Goal: Find specific page/section: Find specific page/section

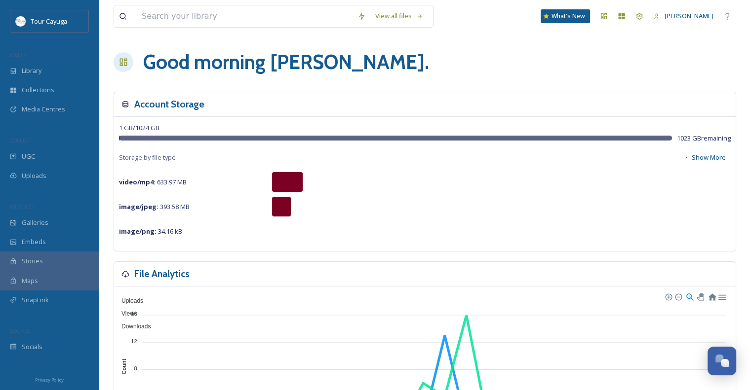
click at [41, 175] on span "Uploads" at bounding box center [34, 175] width 25 height 9
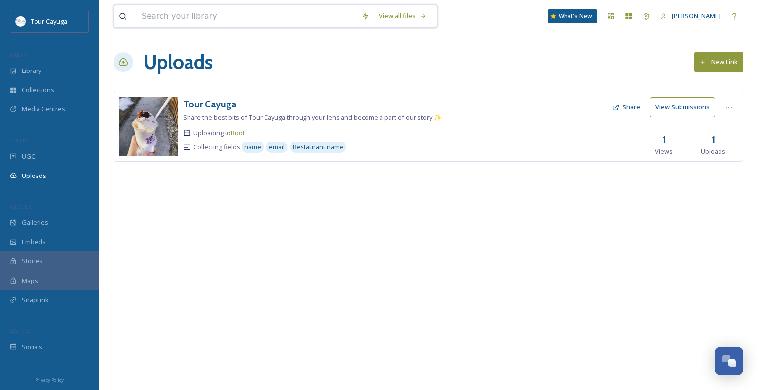
click at [233, 17] on input at bounding box center [247, 16] width 220 height 22
type input "Lake"
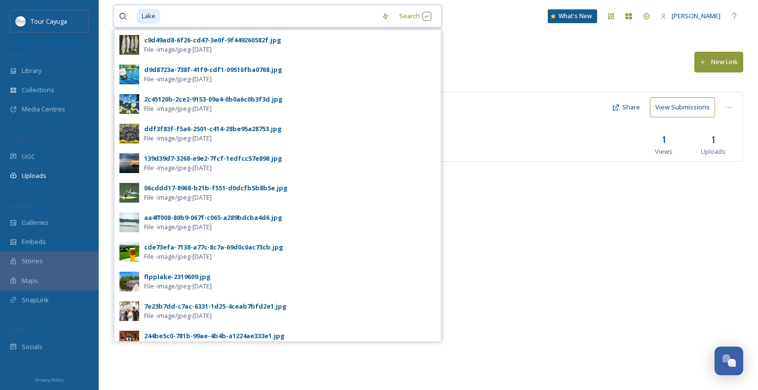
click at [312, 15] on input at bounding box center [268, 16] width 215 height 22
click at [478, 55] on div "Uploads New Link" at bounding box center [429, 62] width 630 height 30
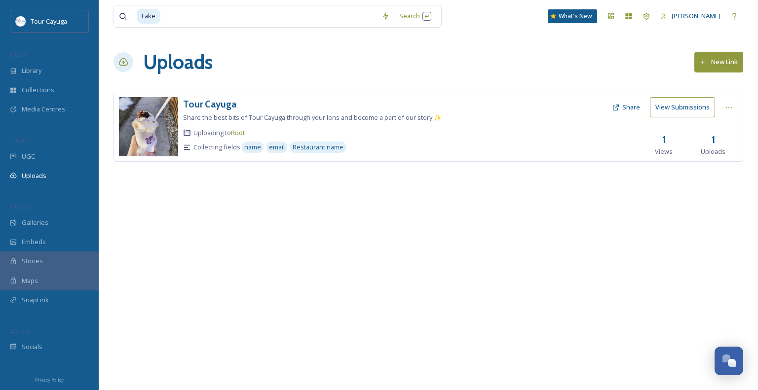
click at [511, 105] on div at bounding box center [550, 126] width 114 height 59
click at [499, 105] on div at bounding box center [550, 126] width 114 height 59
click at [54, 94] on div "Collections" at bounding box center [49, 89] width 99 height 19
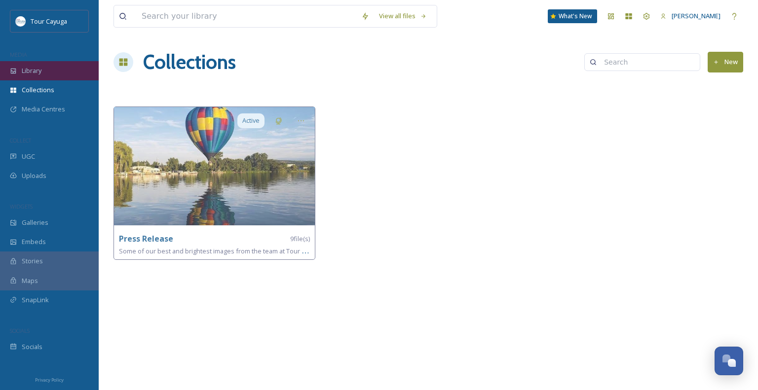
click at [50, 72] on div "Library" at bounding box center [49, 70] width 99 height 19
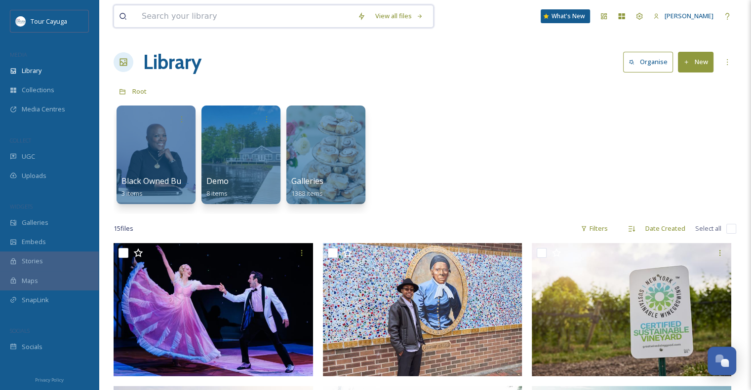
click at [198, 17] on input at bounding box center [245, 16] width 216 height 22
type input "lake"
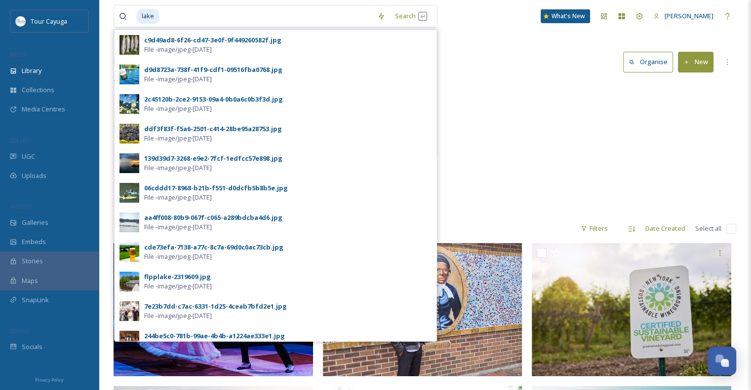
click at [205, 226] on span "File - image/jpeg - [DATE]" at bounding box center [178, 227] width 68 height 9
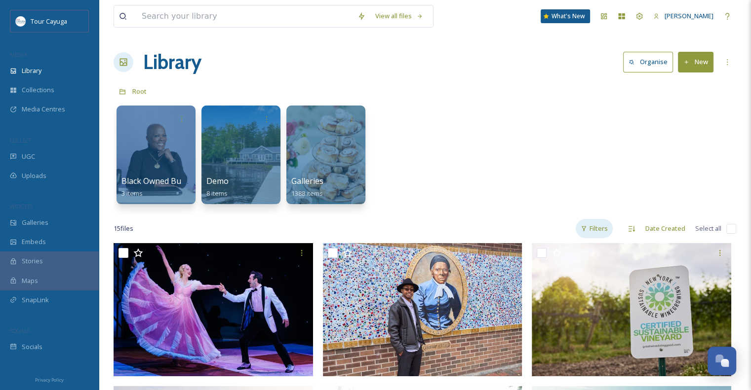
click at [600, 231] on div "Filters" at bounding box center [593, 228] width 37 height 19
click at [545, 213] on div "Black Owned Businesses 3 items Demo 8 items Galleries 1388 items" at bounding box center [425, 158] width 622 height 114
click at [397, 13] on div "View all files" at bounding box center [399, 15] width 58 height 19
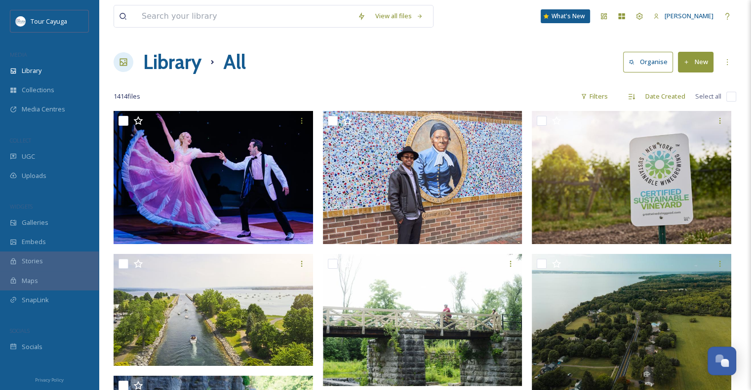
click at [190, 4] on div "View all files What's New [PERSON_NAME]" at bounding box center [425, 16] width 622 height 33
click at [203, 19] on input at bounding box center [245, 16] width 216 height 22
type input "Lake"
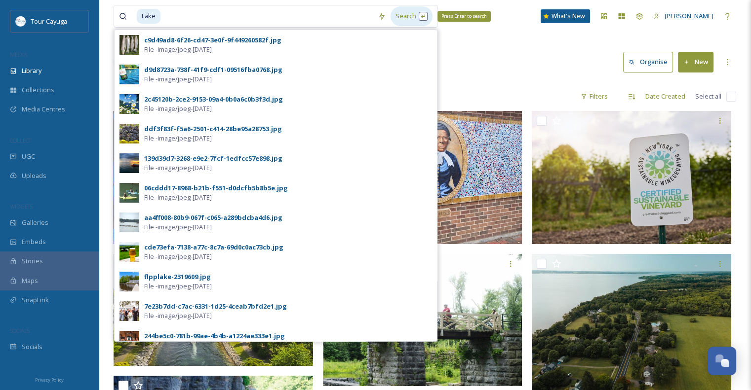
click at [403, 18] on div "Search Press Enter to search" at bounding box center [411, 15] width 42 height 19
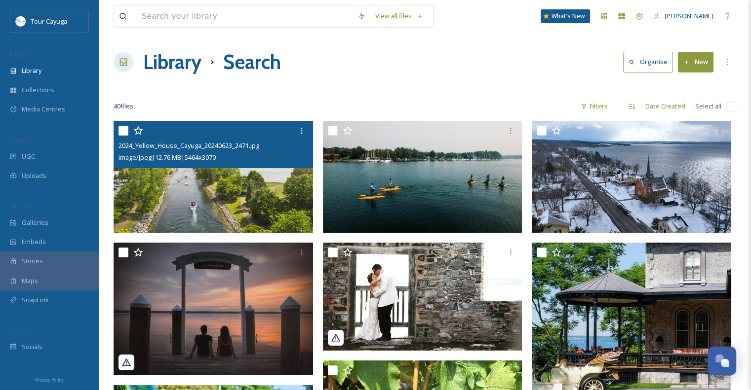
click at [225, 190] on img at bounding box center [213, 177] width 199 height 112
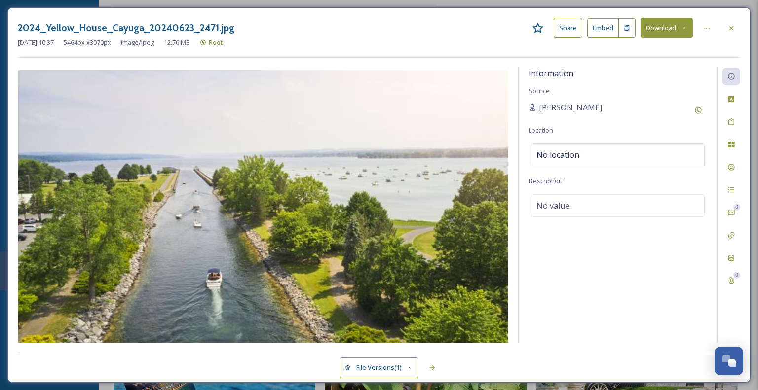
click at [305, 203] on img at bounding box center [263, 207] width 491 height 275
click at [0, 109] on div "2024_Yellow_House_Cayuga_20240623_2471.jpg Share Embed Download [DATE] 10:37 54…" at bounding box center [379, 195] width 758 height 390
click at [665, 30] on button "Download" at bounding box center [667, 28] width 52 height 20
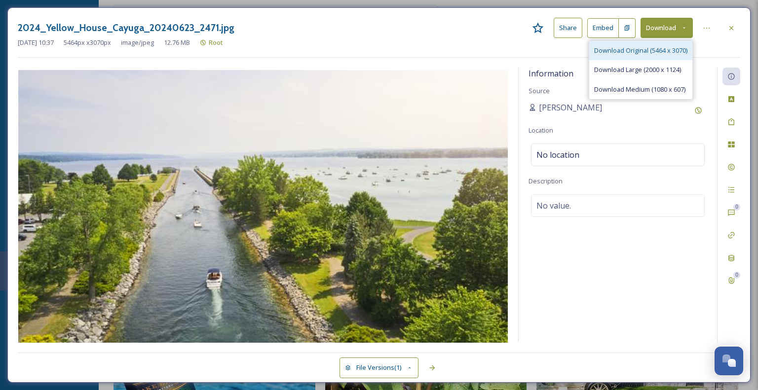
click at [659, 52] on span "Download Original (5464 x 3070)" at bounding box center [640, 50] width 93 height 9
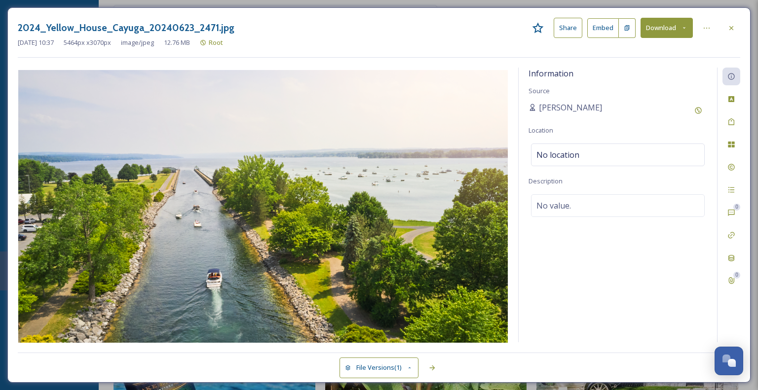
click at [679, 27] on button "Download" at bounding box center [667, 28] width 52 height 20
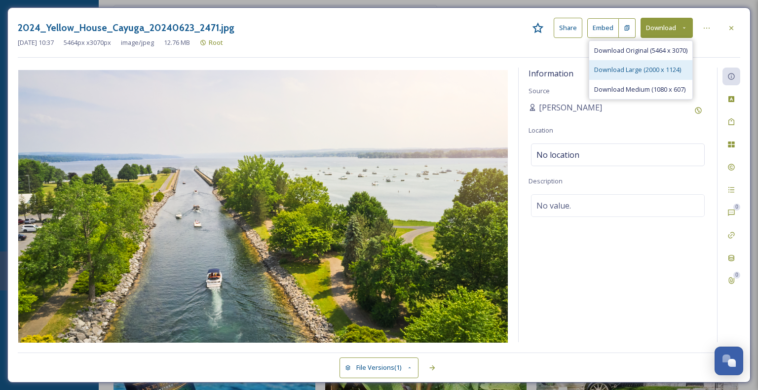
click at [659, 67] on span "Download Large (2000 x 1124)" at bounding box center [637, 69] width 87 height 9
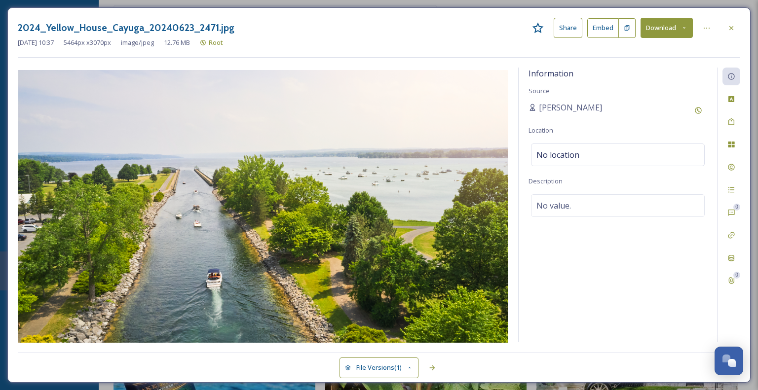
click at [0, 110] on div "2024_Yellow_House_Cayuga_20240623_2471.jpg Share Embed Download [DATE] 10:37 54…" at bounding box center [379, 195] width 758 height 390
click at [0, 108] on div "2024_Yellow_House_Cayuga_20240623_2471.jpg Share Embed Download [DATE] 10:37 54…" at bounding box center [379, 195] width 758 height 390
click at [733, 27] on icon at bounding box center [731, 28] width 8 height 8
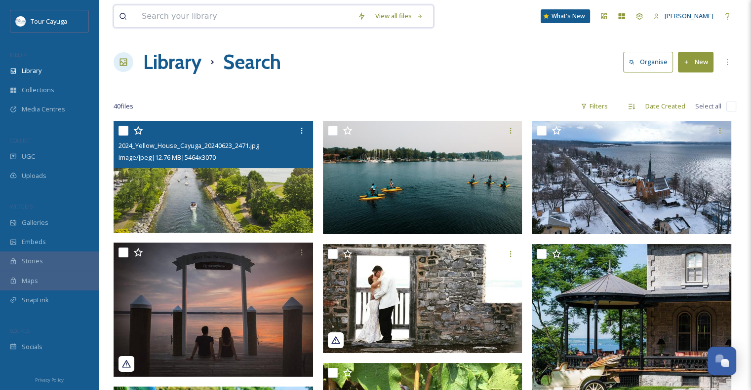
drag, startPoint x: 203, startPoint y: 15, endPoint x: 103, endPoint y: 9, distance: 100.4
type input "fishing"
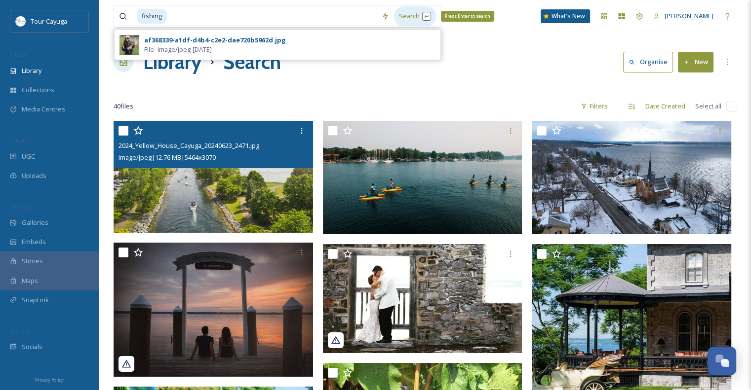
click at [407, 18] on div "Search Press Enter to search" at bounding box center [415, 15] width 42 height 19
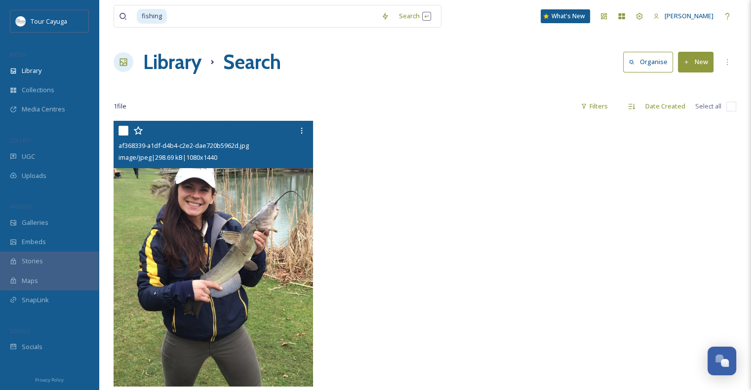
click at [240, 197] on img at bounding box center [213, 254] width 199 height 266
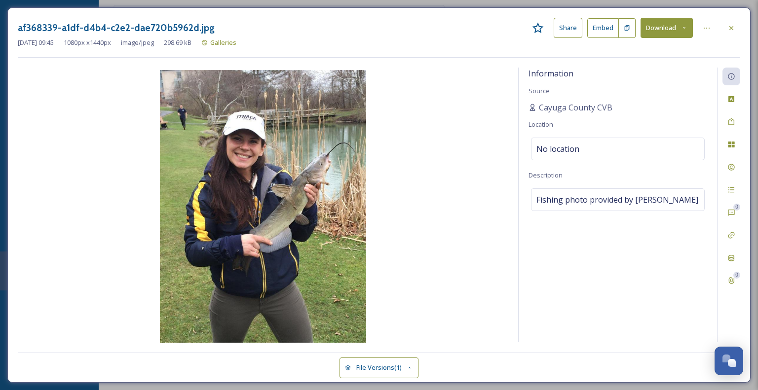
click at [244, 175] on img at bounding box center [263, 207] width 491 height 275
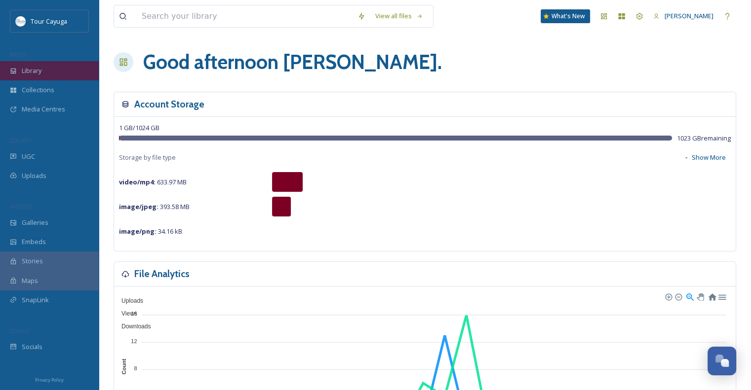
click at [39, 67] on span "Library" at bounding box center [32, 70] width 20 height 9
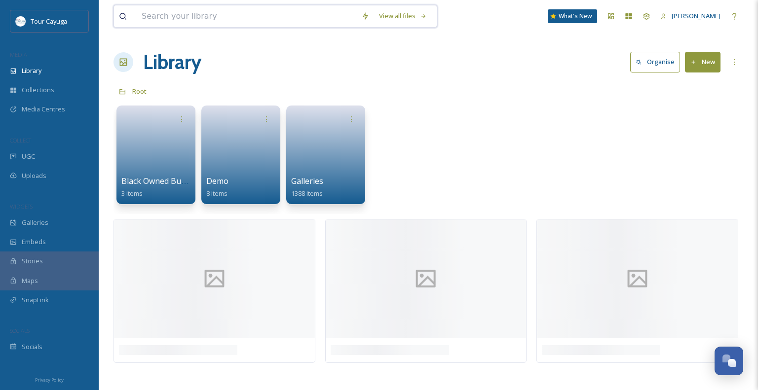
click at [177, 15] on input at bounding box center [247, 16] width 220 height 22
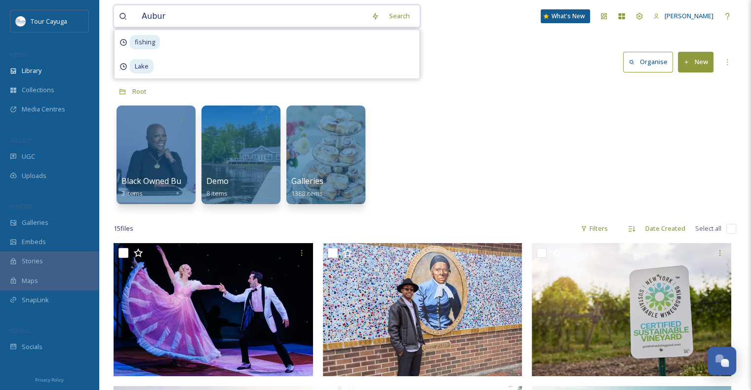
type input "Auburn"
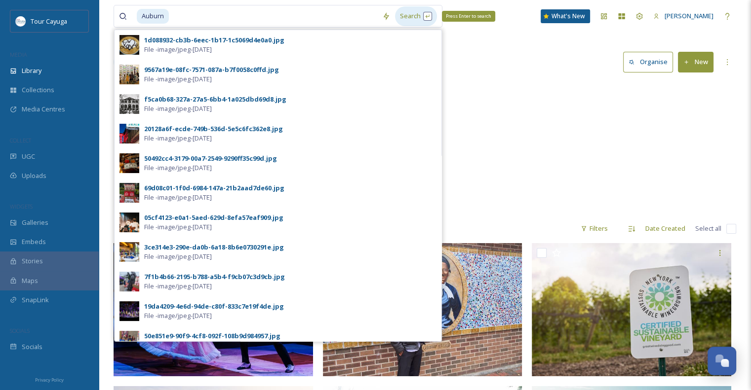
click at [399, 14] on div "Search Press Enter to search" at bounding box center [416, 15] width 42 height 19
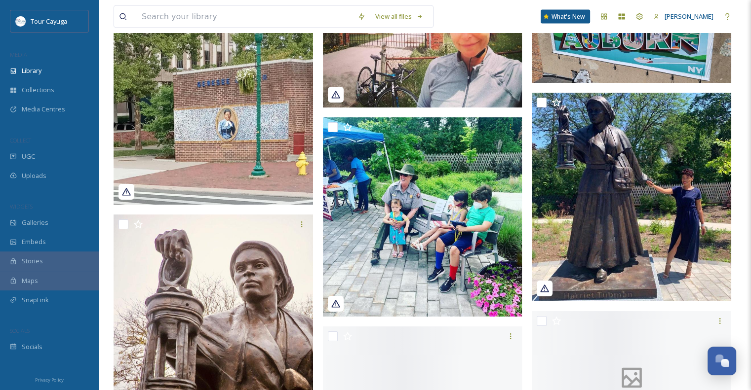
scroll to position [5626, 0]
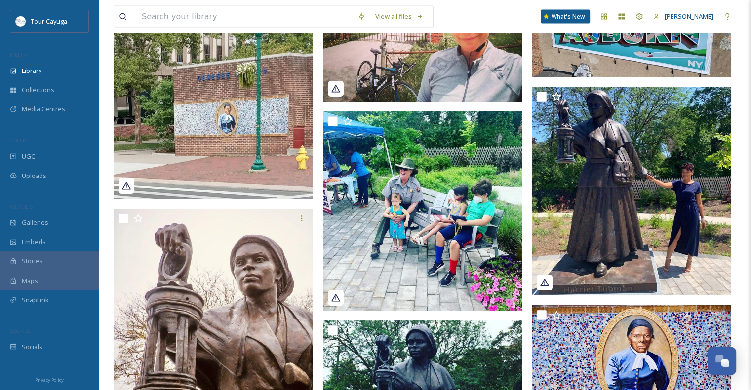
click at [460, 51] on img at bounding box center [422, 16] width 199 height 171
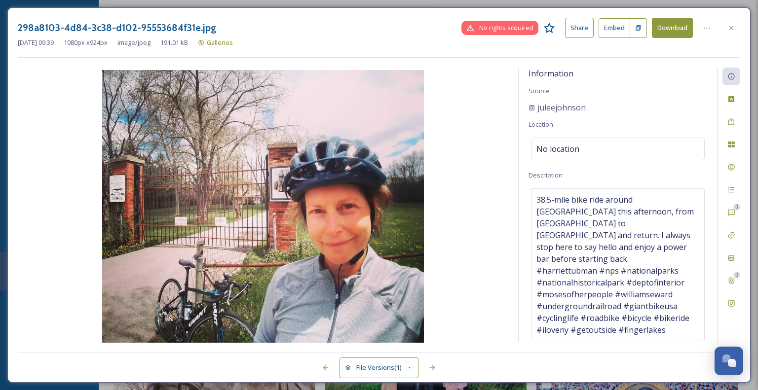
click at [2, 80] on div "298a8103-4d84-3c38-d102-95553684f31e.jpg No rights acquired Share Embed Downloa…" at bounding box center [379, 195] width 758 height 390
click at [2, 76] on div "298a8103-4d84-3c38-d102-95553684f31e.jpg No rights acquired Share Embed Downloa…" at bounding box center [379, 195] width 758 height 390
click at [733, 27] on icon at bounding box center [731, 28] width 8 height 8
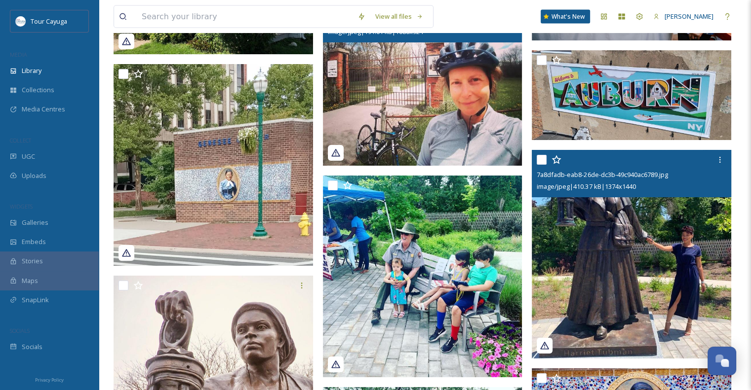
click at [681, 258] on img at bounding box center [631, 254] width 199 height 209
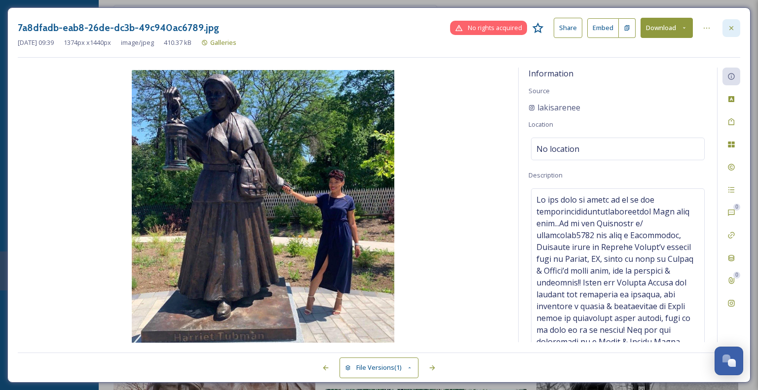
click at [731, 30] on icon at bounding box center [731, 28] width 8 height 8
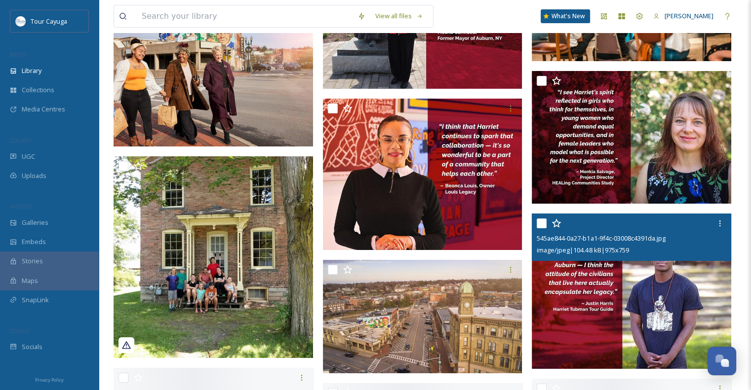
scroll to position [7107, 0]
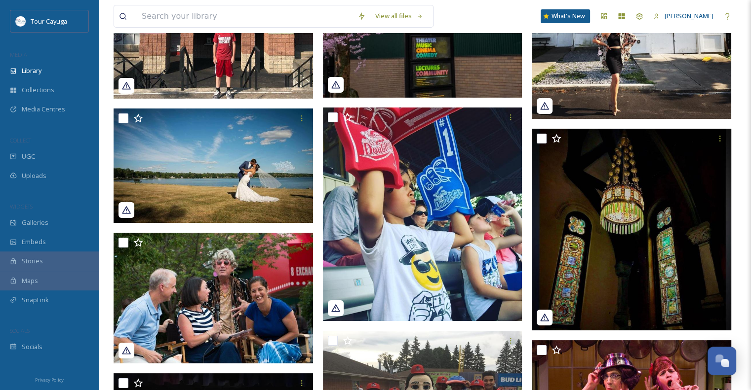
scroll to position [7798, 0]
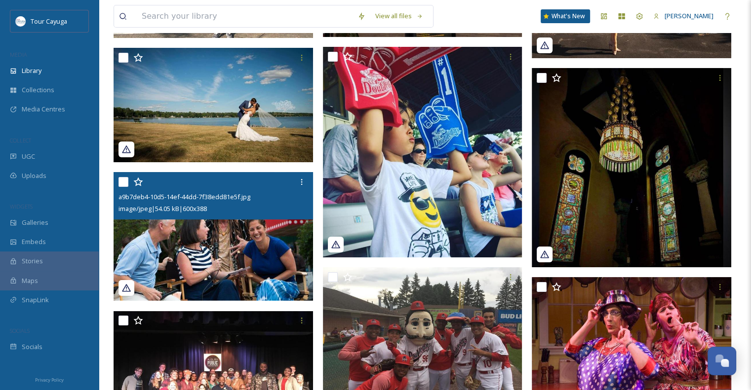
click at [231, 258] on img at bounding box center [213, 236] width 199 height 129
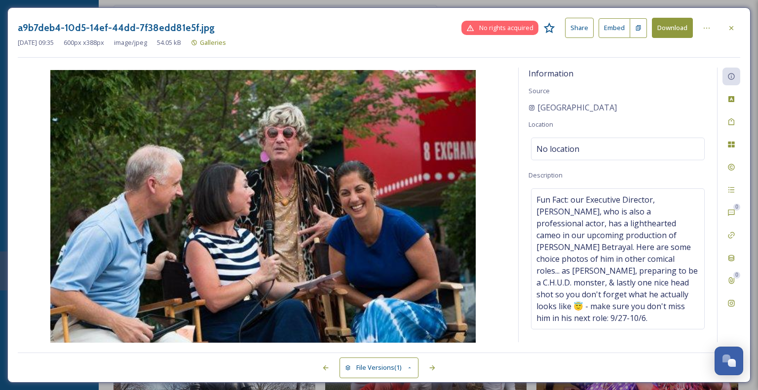
click at [0, 49] on div "a9b7deb4-10d5-14ef-44dd-7f38edd81e5f.jpg No rights acquired Share Embed Downloa…" at bounding box center [379, 195] width 758 height 390
click at [2, 50] on div "a9b7deb4-10d5-14ef-44dd-7f38edd81e5f.jpg No rights acquired Share Embed Downloa…" at bounding box center [379, 195] width 758 height 390
click at [674, 26] on button "Download" at bounding box center [672, 28] width 41 height 20
click at [0, 154] on div "a9b7deb4-10d5-14ef-44dd-7f38edd81e5f.jpg No rights acquired Share Embed Downloa…" at bounding box center [379, 195] width 758 height 390
click at [729, 27] on icon at bounding box center [731, 28] width 8 height 8
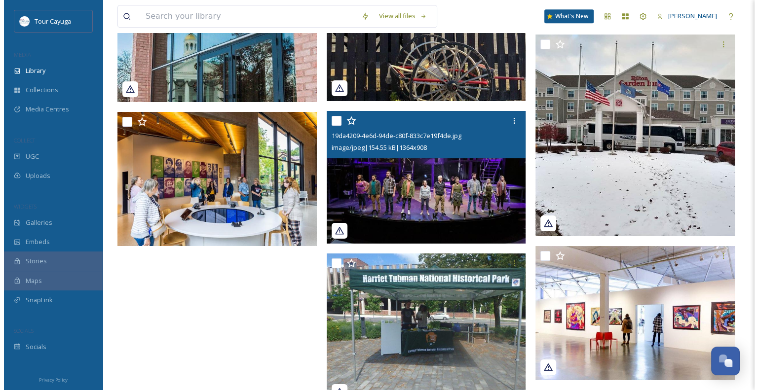
scroll to position [8587, 0]
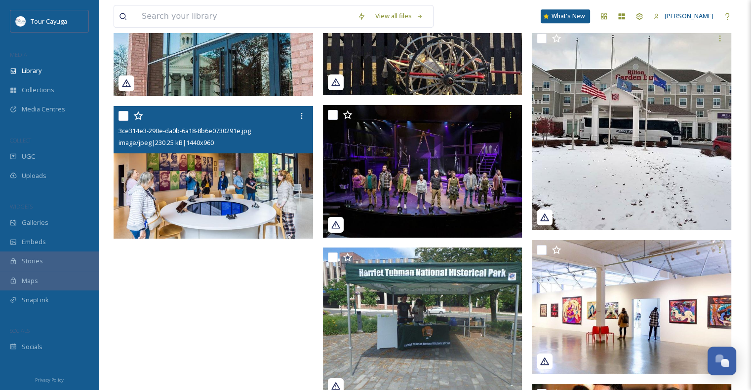
click at [258, 187] on img at bounding box center [213, 172] width 199 height 133
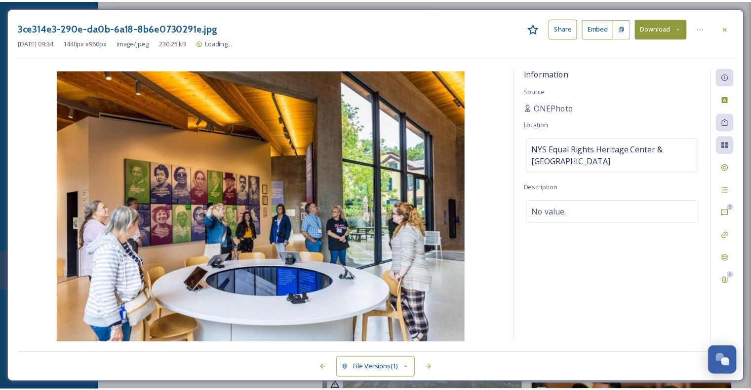
scroll to position [8589, 0]
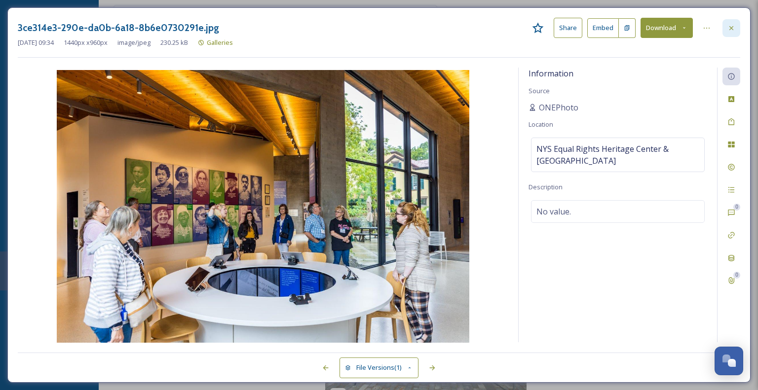
click at [727, 30] on icon at bounding box center [731, 28] width 8 height 8
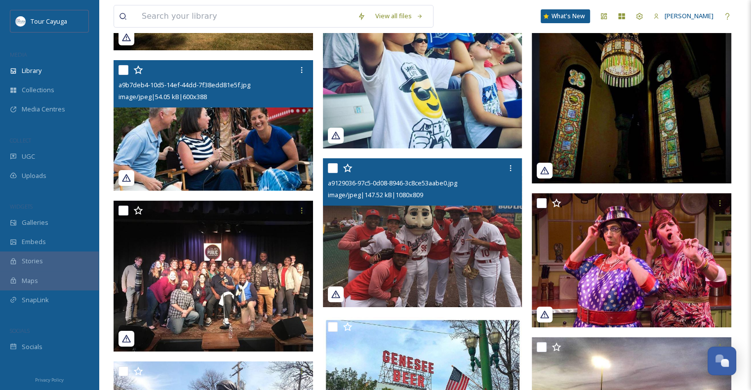
scroll to position [7974, 0]
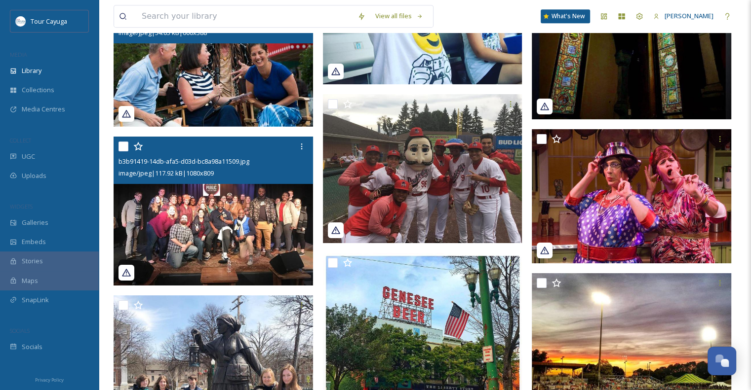
click at [239, 214] on img at bounding box center [213, 211] width 199 height 149
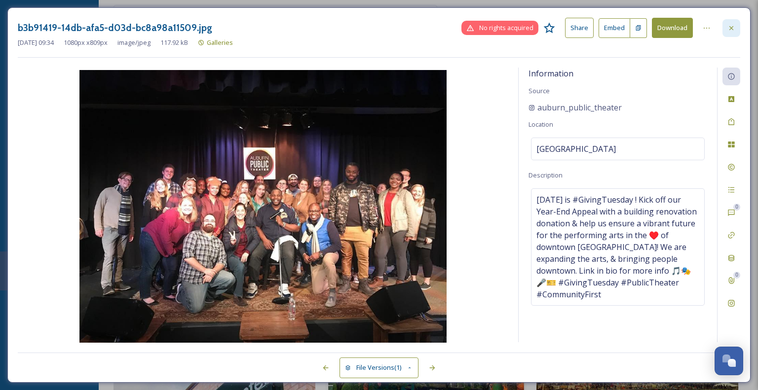
click at [729, 27] on icon at bounding box center [731, 28] width 8 height 8
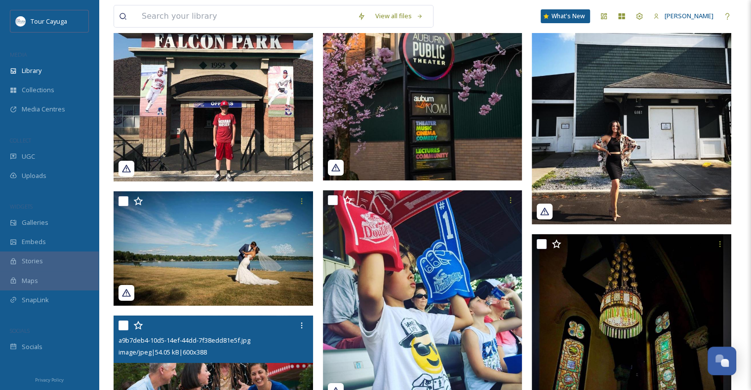
scroll to position [7628, 0]
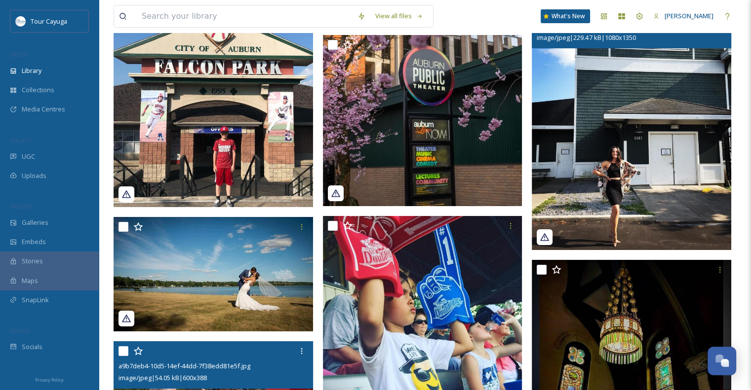
click at [628, 133] on img at bounding box center [631, 125] width 199 height 249
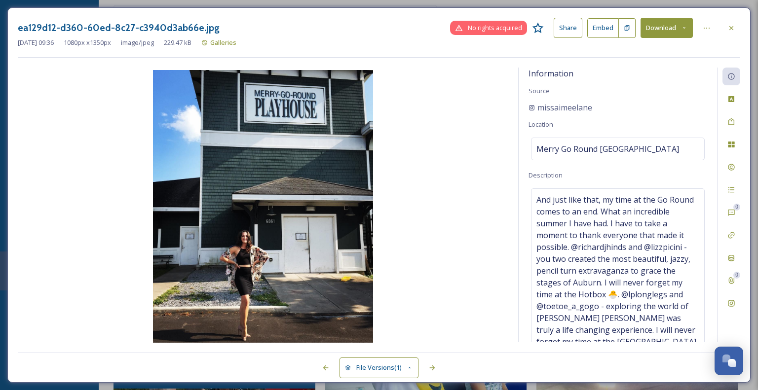
click at [253, 162] on img at bounding box center [263, 207] width 491 height 275
click at [733, 29] on icon at bounding box center [731, 28] width 8 height 8
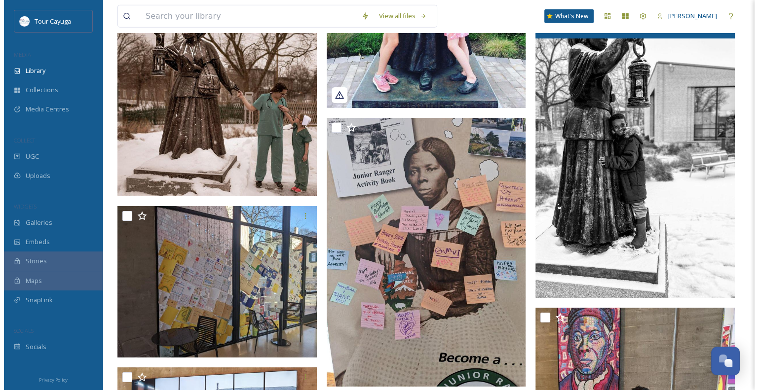
scroll to position [6074, 0]
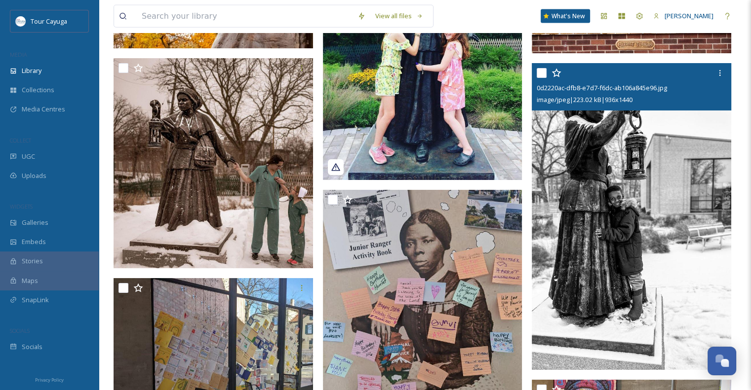
click at [620, 182] on img at bounding box center [631, 216] width 199 height 307
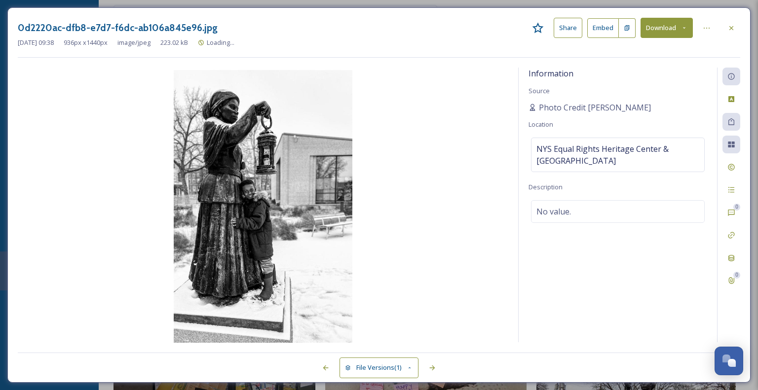
scroll to position [6078, 0]
